Goal: Task Accomplishment & Management: Manage account settings

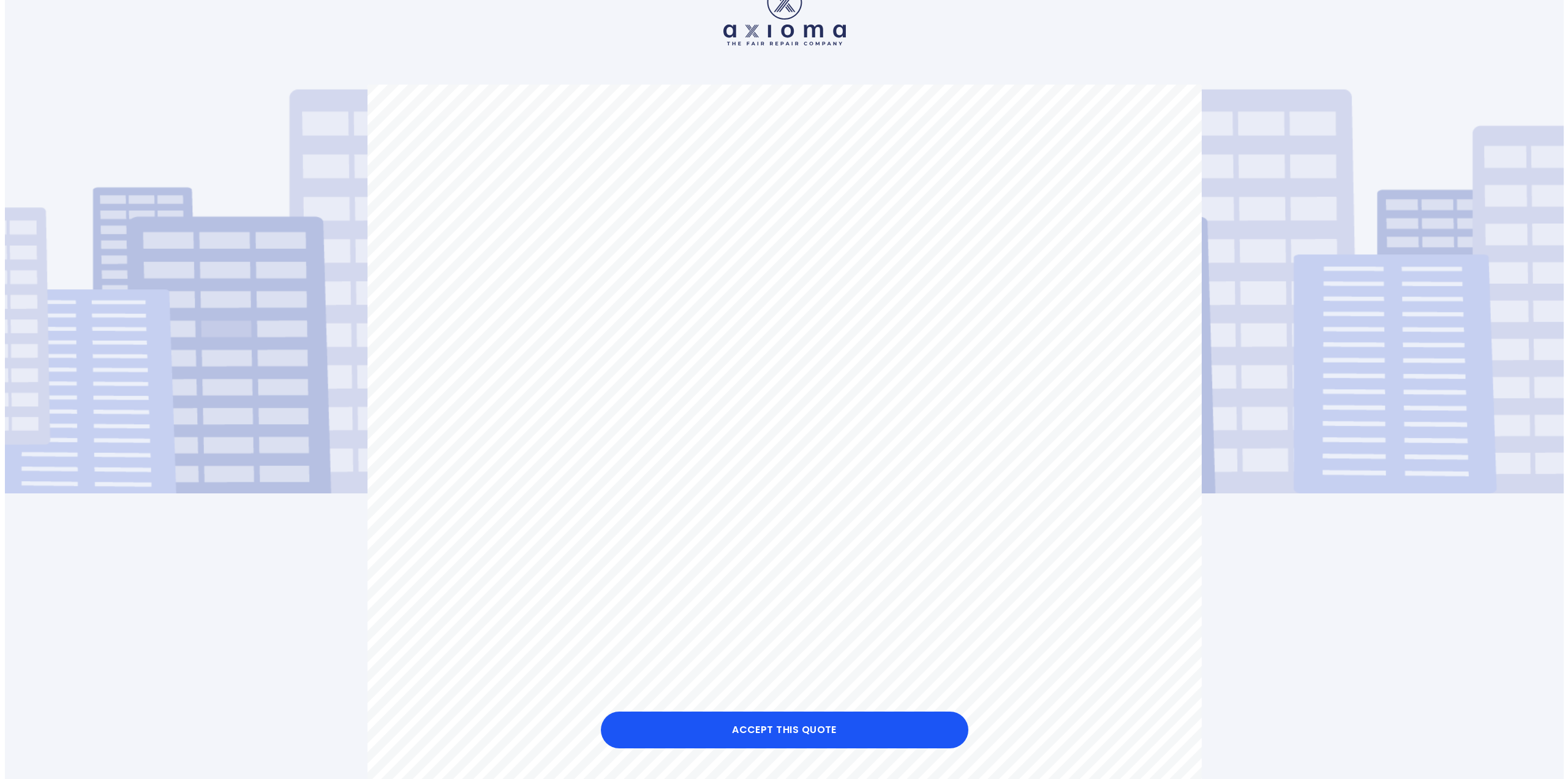
scroll to position [61, 0]
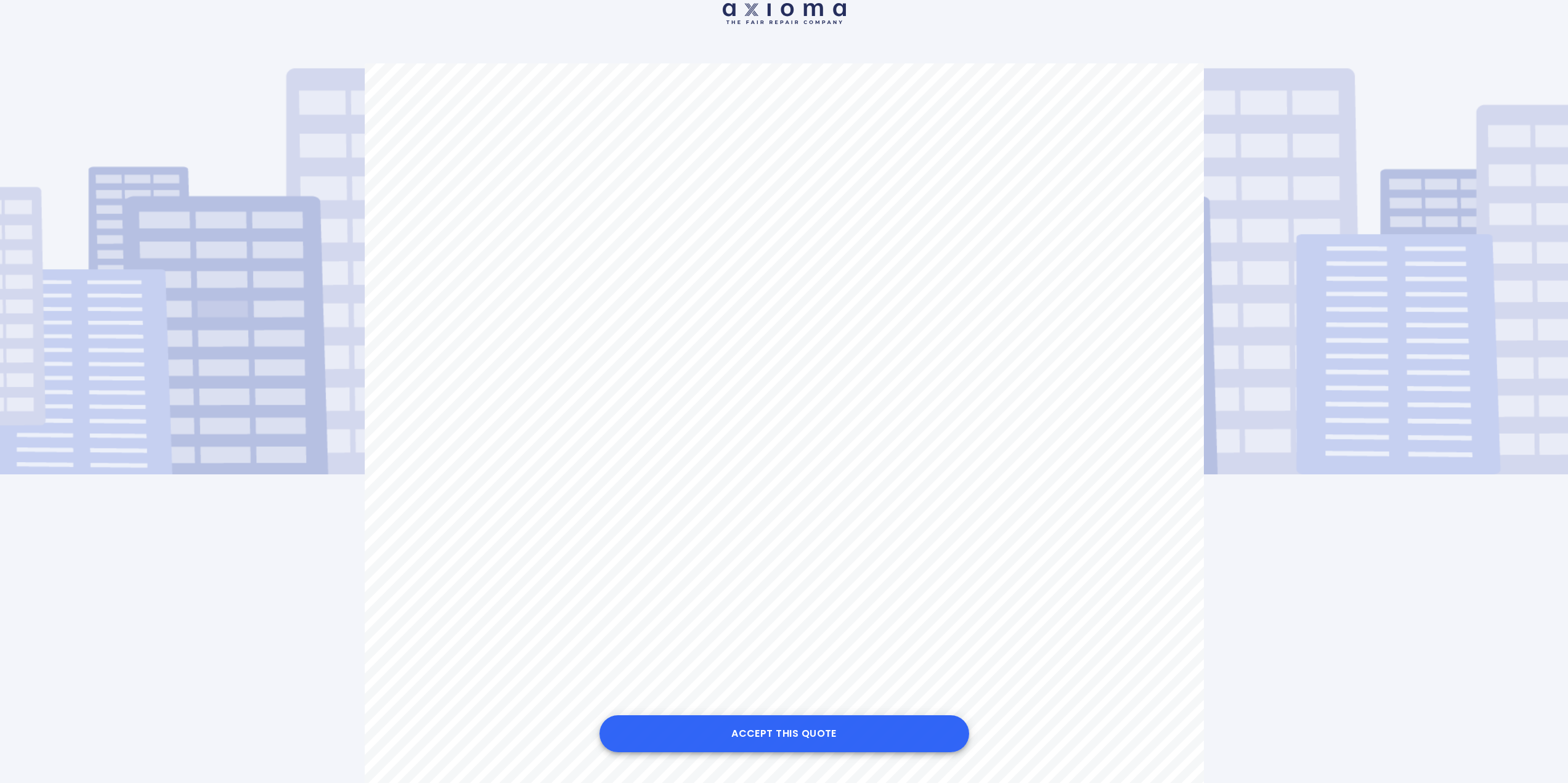
click at [744, 734] on button "Accept this Quote" at bounding box center [784, 733] width 370 height 37
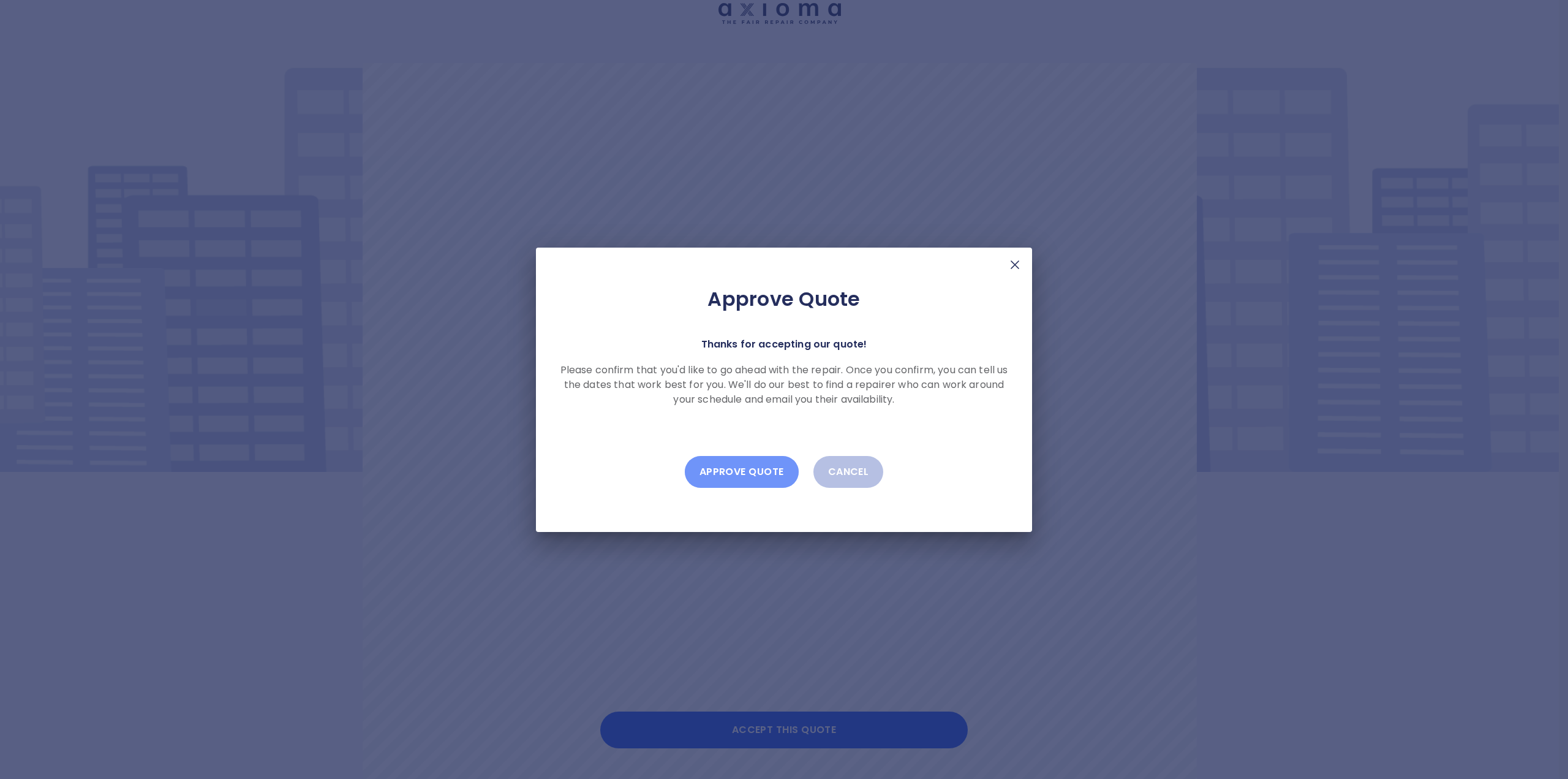
click at [751, 477] on button "Approve Quote" at bounding box center [742, 471] width 114 height 32
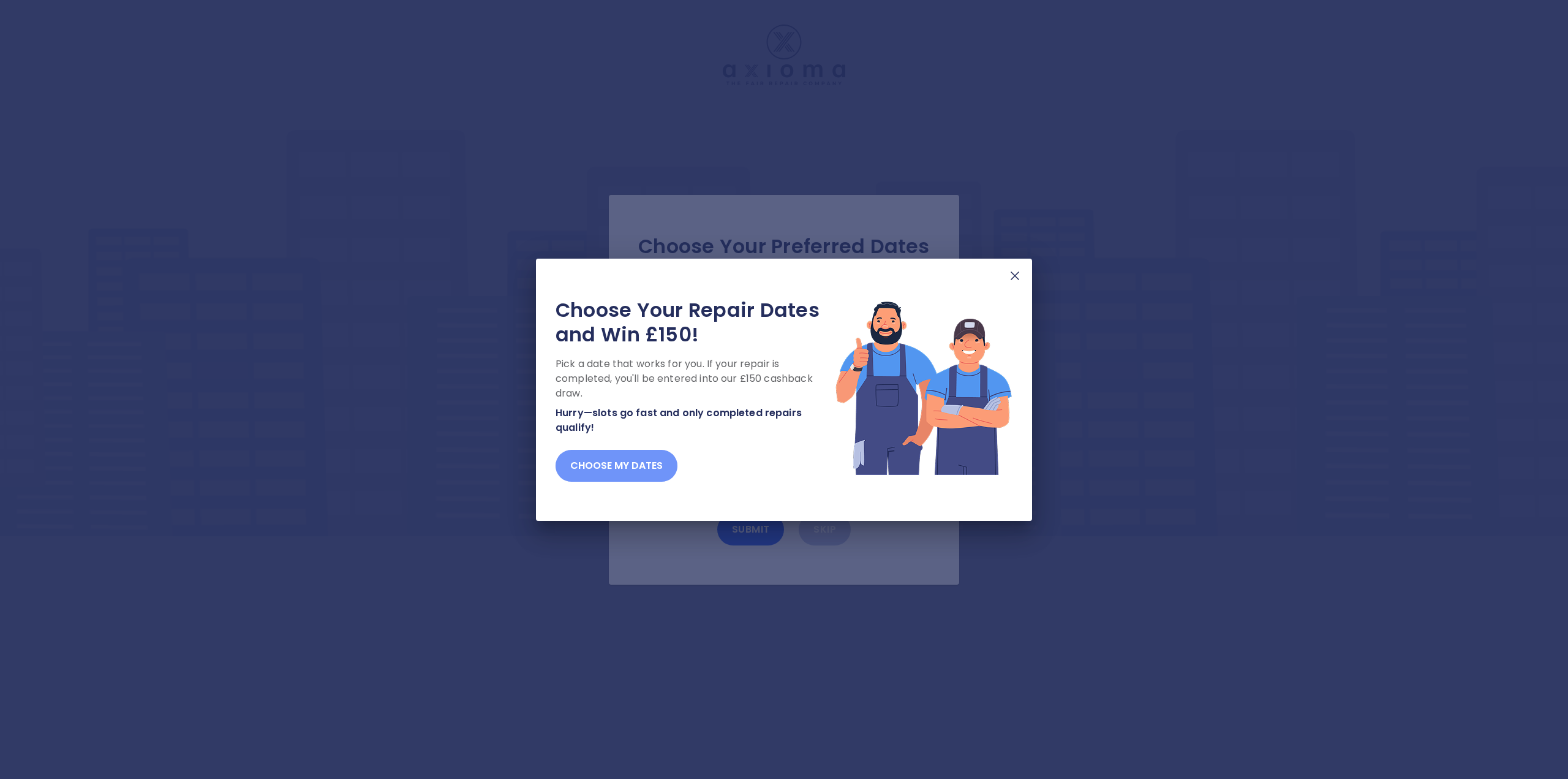
click at [609, 472] on button "Choose my dates" at bounding box center [616, 465] width 122 height 32
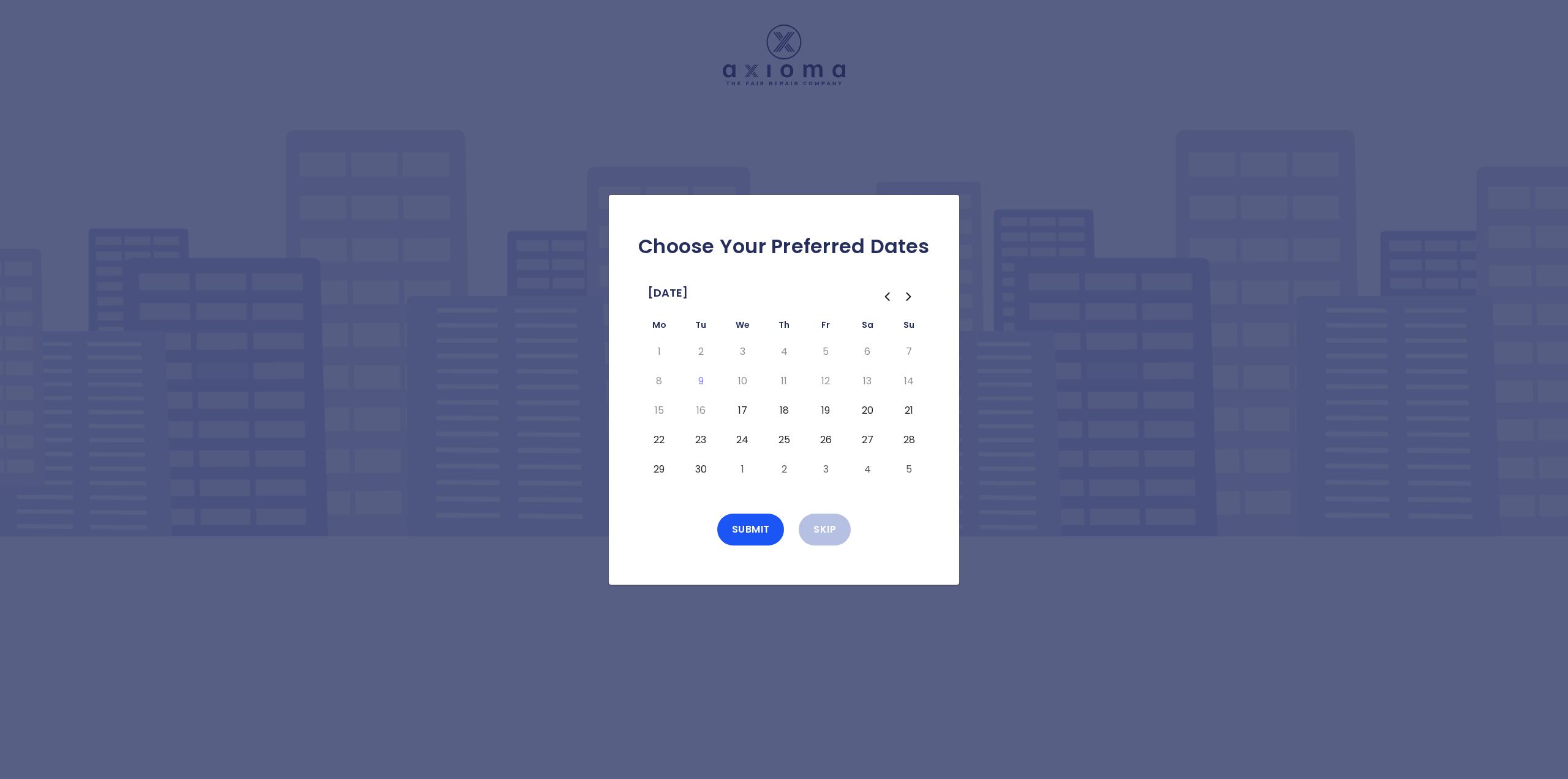
click at [744, 413] on button "17" at bounding box center [742, 410] width 22 height 19
click at [753, 531] on button "Submit" at bounding box center [750, 529] width 67 height 32
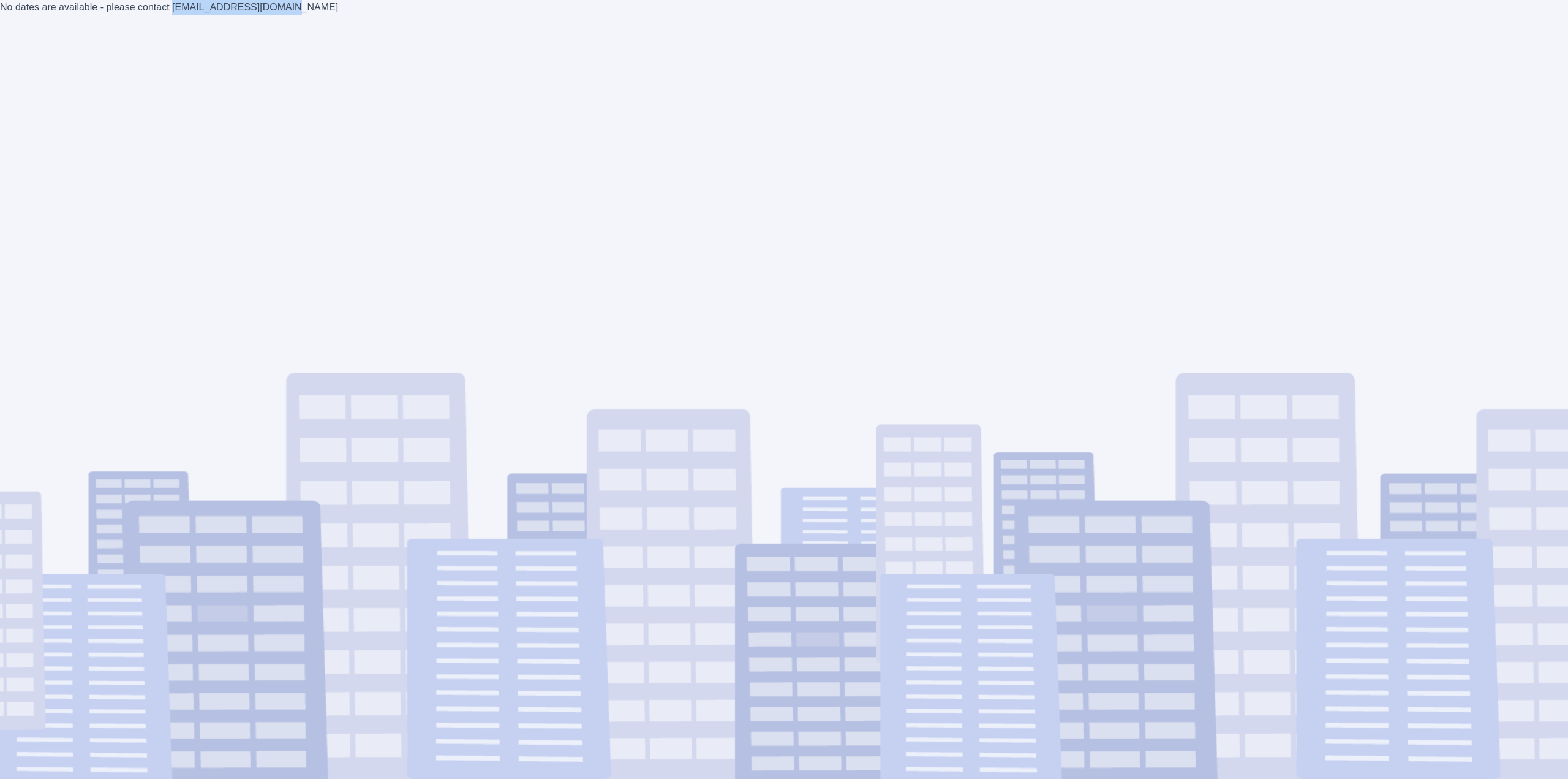
drag, startPoint x: 263, startPoint y: 9, endPoint x: 161, endPoint y: 15, distance: 102.2
click at [161, 15] on div "No dates are available - please contact [EMAIL_ADDRESS][DOMAIN_NAME]" at bounding box center [784, 389] width 1568 height 779
copy div "[EMAIL_ADDRESS][DOMAIN_NAME]"
